Goal: Task Accomplishment & Management: Complete application form

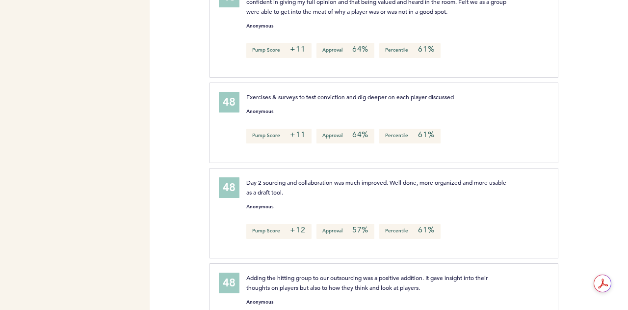
scroll to position [1754, 0]
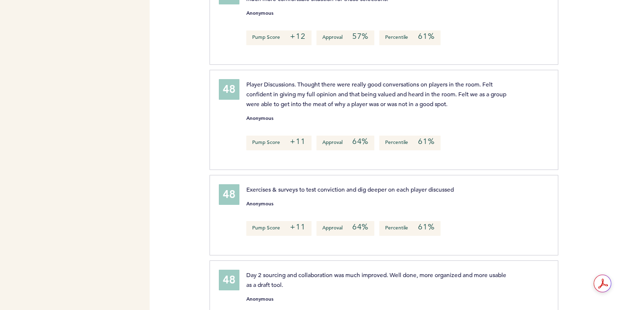
click at [499, 127] on div "Player Discussions. Thought there were really good conversations on players in …" at bounding box center [392, 118] width 306 height 79
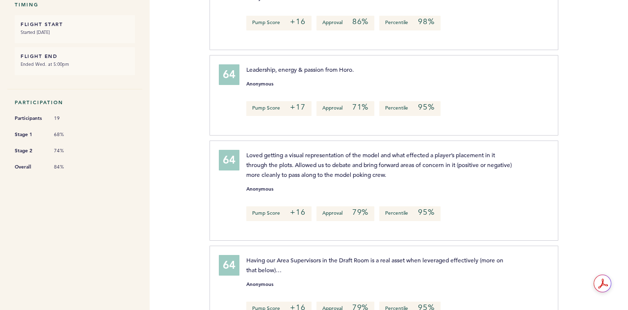
scroll to position [0, 0]
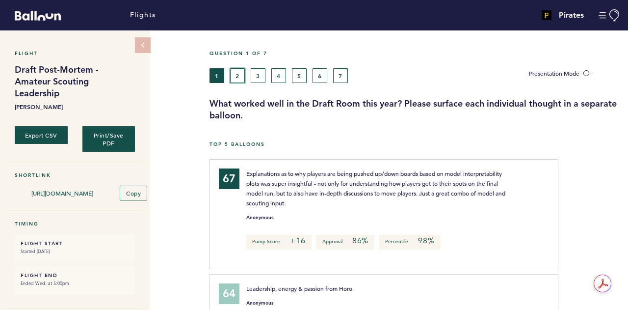
click at [244, 75] on button "2" at bounding box center [237, 75] width 15 height 15
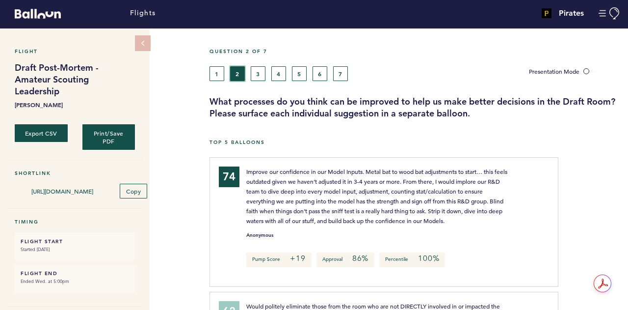
scroll to position [1, 0]
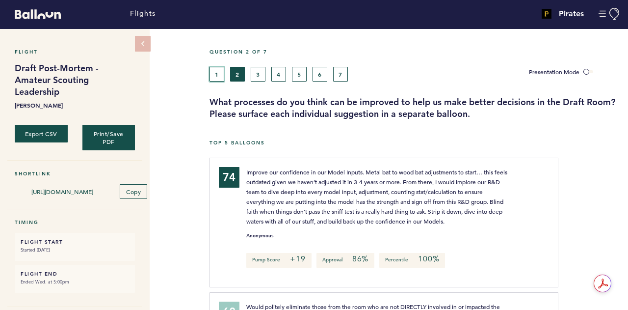
click at [213, 76] on button "1" at bounding box center [217, 74] width 15 height 15
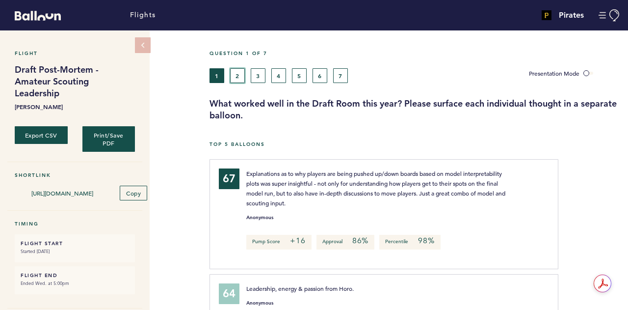
click at [237, 82] on button "2" at bounding box center [237, 75] width 15 height 15
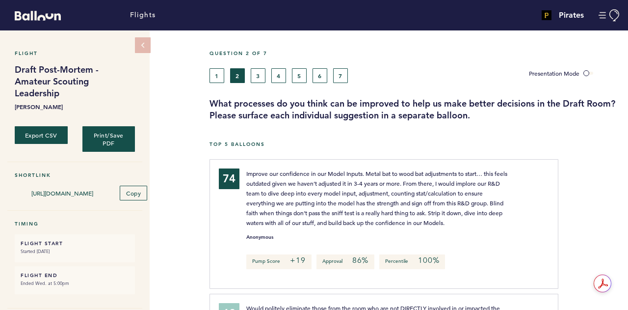
click at [262, 86] on div "Question 2 of 7 1 2 3 4 5 6 7 Presentation Mode What processes do you think can…" at bounding box center [419, 85] width 419 height 71
click at [259, 82] on div "Question 2 of 7 1 2 3 4 5 6 7 Presentation Mode What processes do you think can…" at bounding box center [419, 85] width 419 height 71
click at [255, 78] on button "3" at bounding box center [258, 75] width 15 height 15
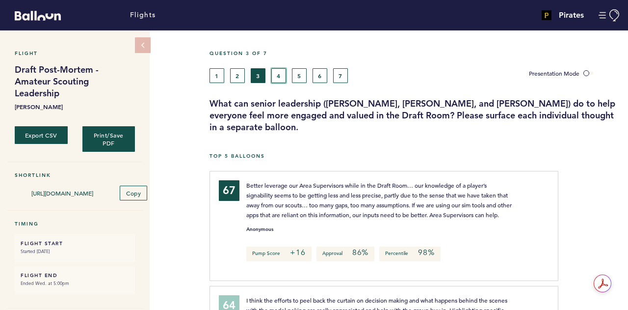
click at [281, 71] on button "4" at bounding box center [278, 75] width 15 height 15
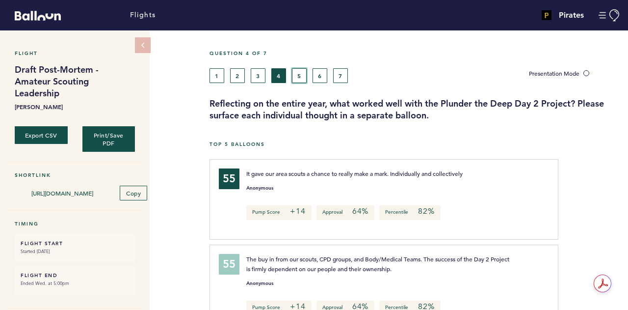
click at [295, 71] on button "5" at bounding box center [299, 75] width 15 height 15
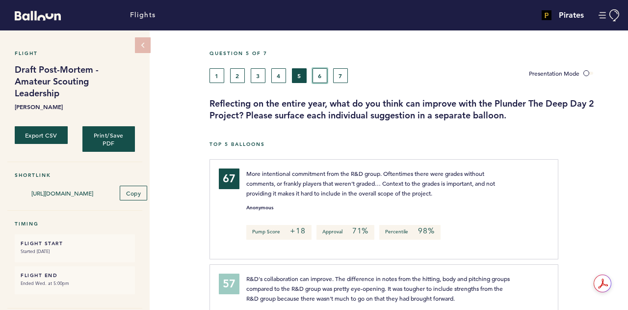
click at [325, 77] on button "6" at bounding box center [320, 75] width 15 height 15
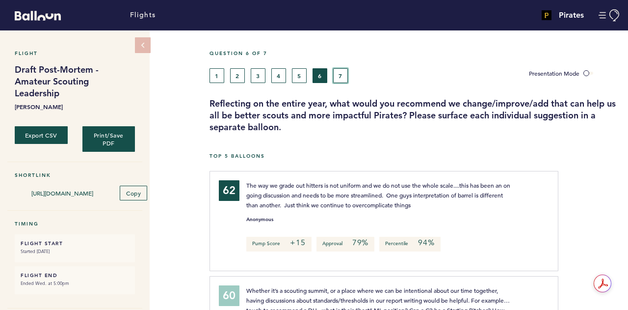
click at [337, 79] on button "7" at bounding box center [340, 75] width 15 height 15
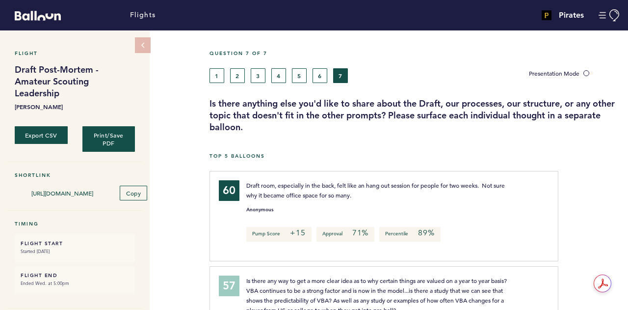
click at [217, 66] on div "Question 7 of 7" at bounding box center [415, 59] width 426 height 18
click at [216, 71] on button "1" at bounding box center [217, 75] width 15 height 15
